Goal: Transaction & Acquisition: Download file/media

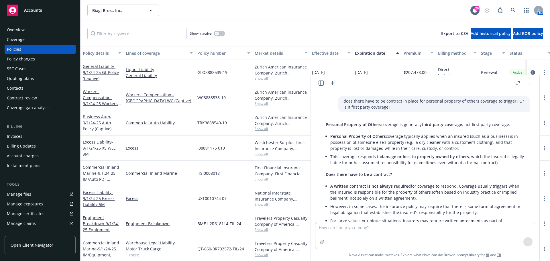
scroll to position [29, 0]
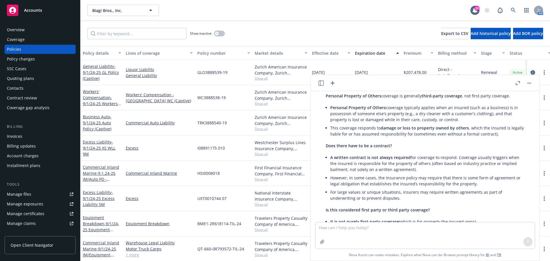
click at [530, 80] on button "button" at bounding box center [529, 83] width 7 height 7
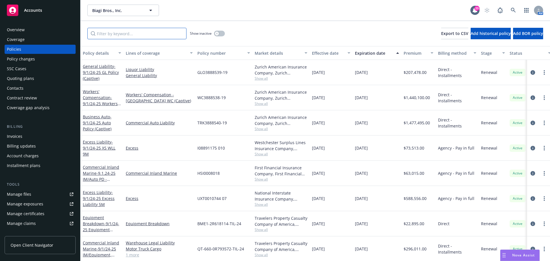
click at [112, 32] on input "Filter by keyword..." at bounding box center [136, 33] width 99 height 11
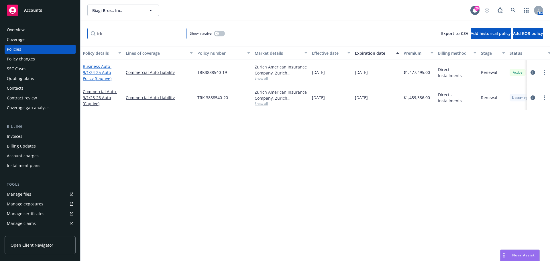
type input "trk"
click at [97, 71] on span "- 9/1/24-25 Auto Policy (Captive)" at bounding box center [97, 72] width 29 height 17
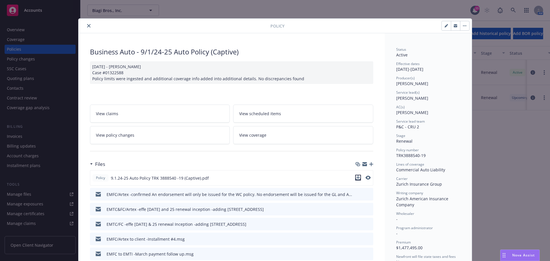
click at [358, 178] on button "download file" at bounding box center [358, 178] width 6 height 6
